Goal: Information Seeking & Learning: Find specific fact

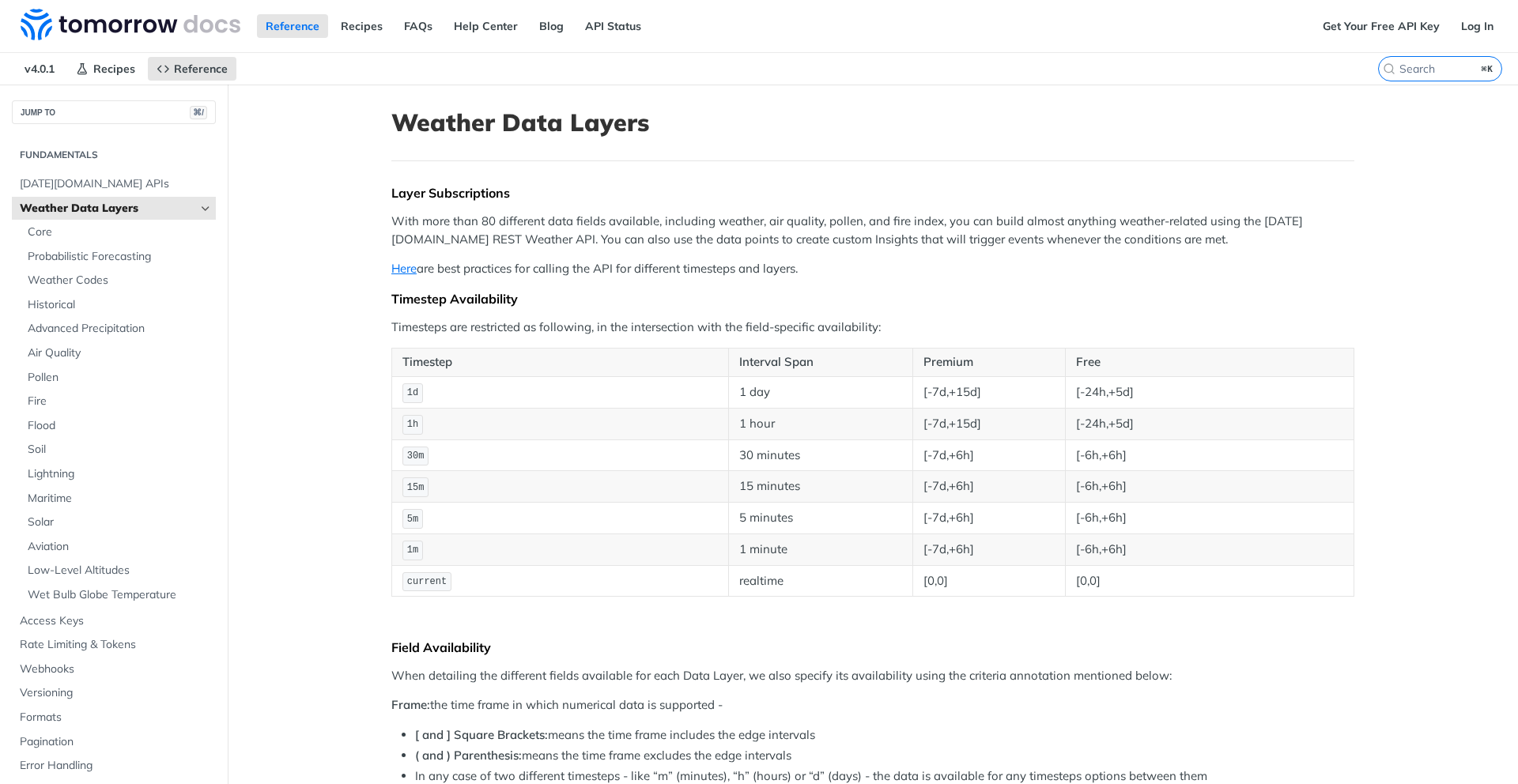
click at [151, 205] on span "Weather Data Layers" at bounding box center [108, 209] width 176 height 16
click at [94, 237] on span "Core" at bounding box center [120, 233] width 184 height 16
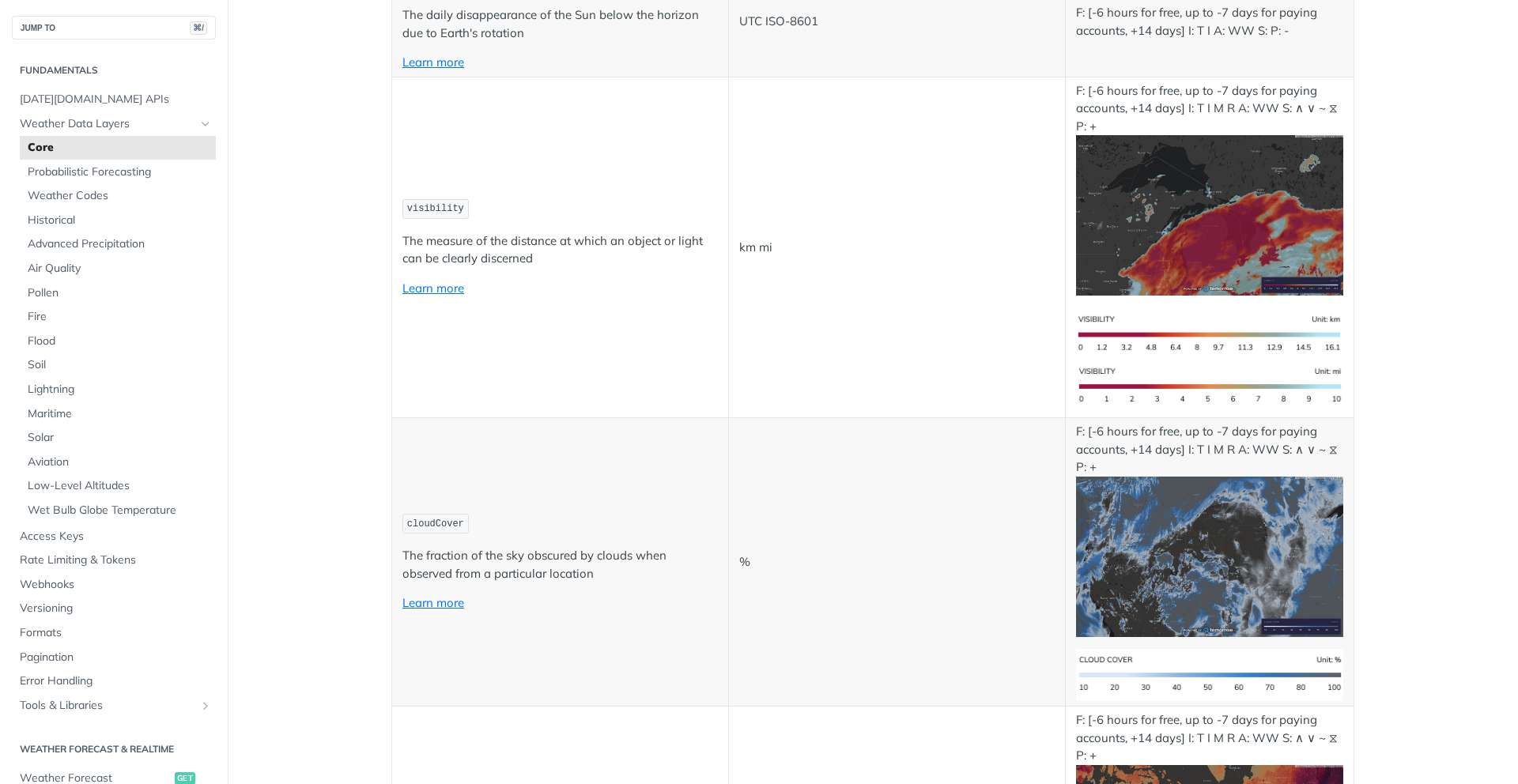
scroll to position [3902, 0]
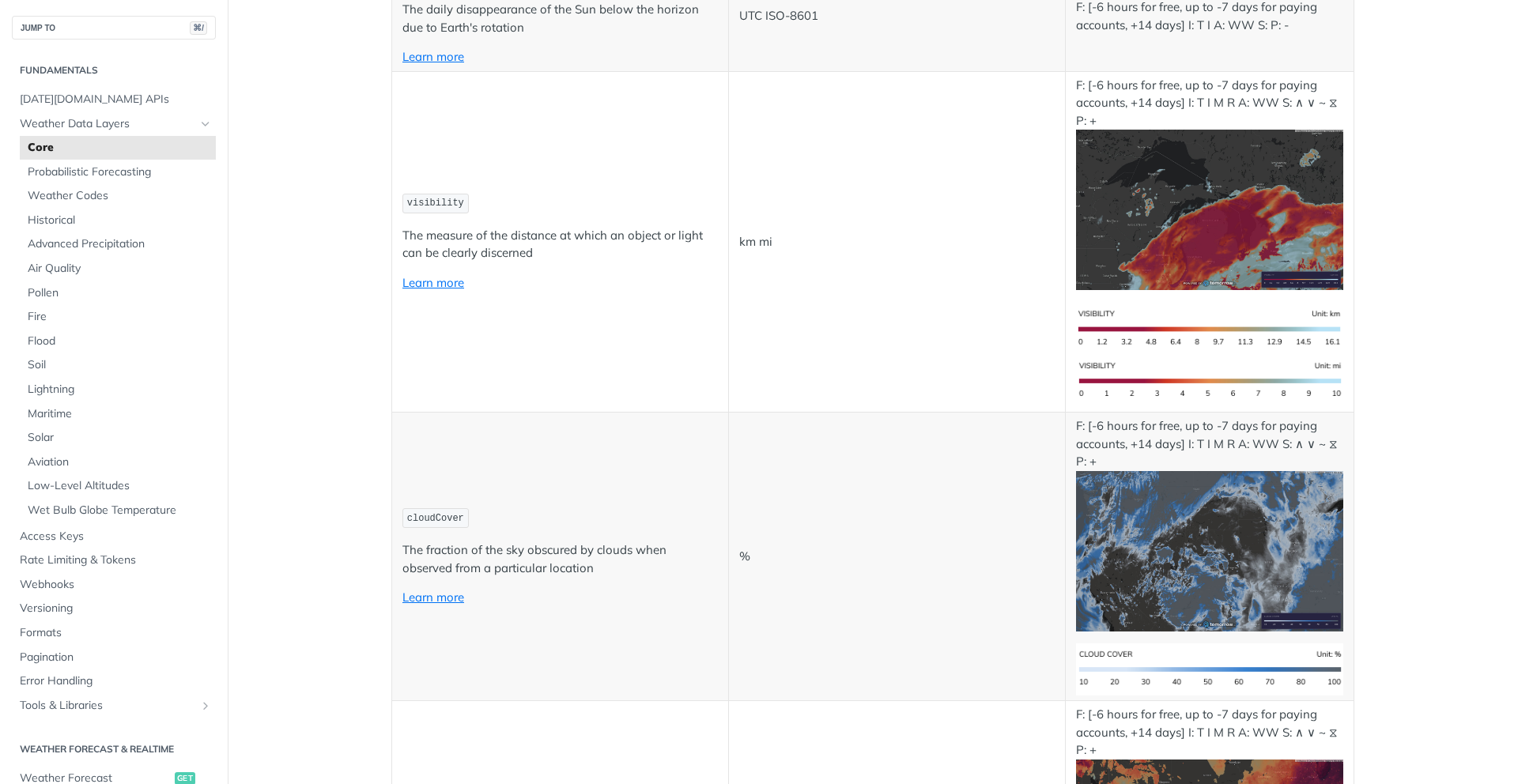
copy span "precipitationProbability"
